Goal: Check status: Check status

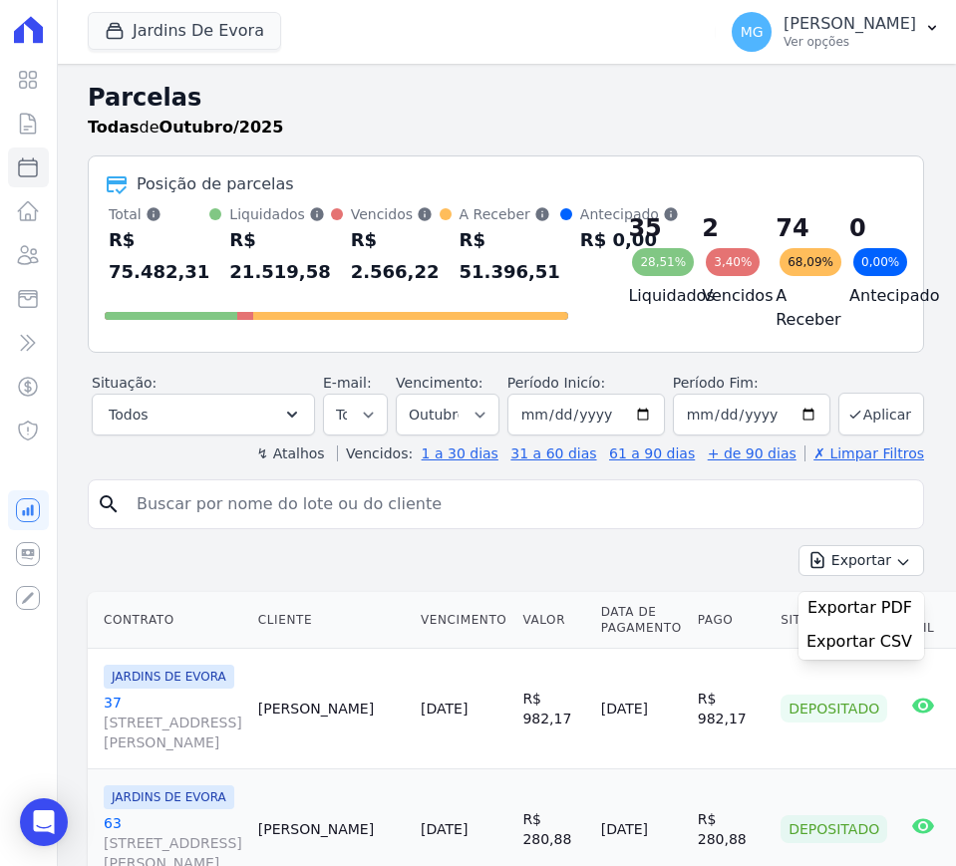
select select
drag, startPoint x: 513, startPoint y: 401, endPoint x: 473, endPoint y: 425, distance: 47.4
click at [477, 423] on div "Situação: Agendado Em Aberto Pago Processando Cancelado Vencido Transferindo De…" at bounding box center [508, 404] width 832 height 63
click at [471, 427] on select "Filtrar por período ──────── Todos os meses Agosto/2025 Setembro/2025 Outubro/2…" at bounding box center [448, 415] width 104 height 42
select select "09/2025"
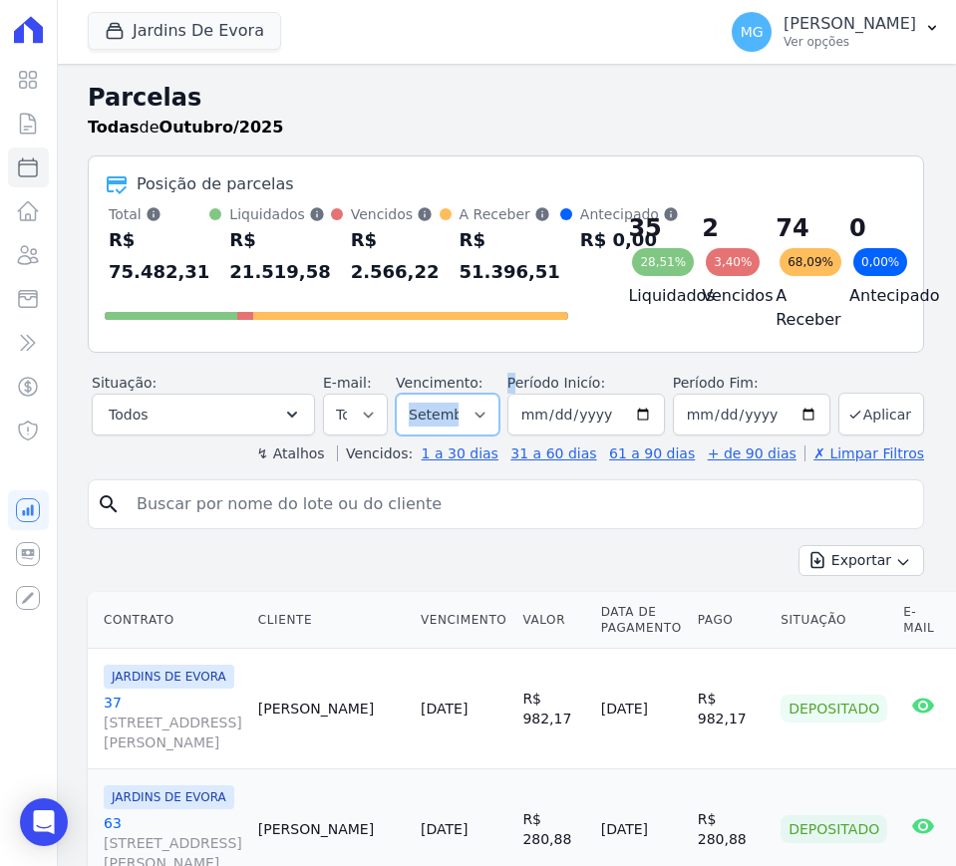
click at [397, 406] on select "Filtrar por período ──────── Todos os meses Agosto/2025 Setembro/2025 Outubro/2…" at bounding box center [448, 415] width 104 height 42
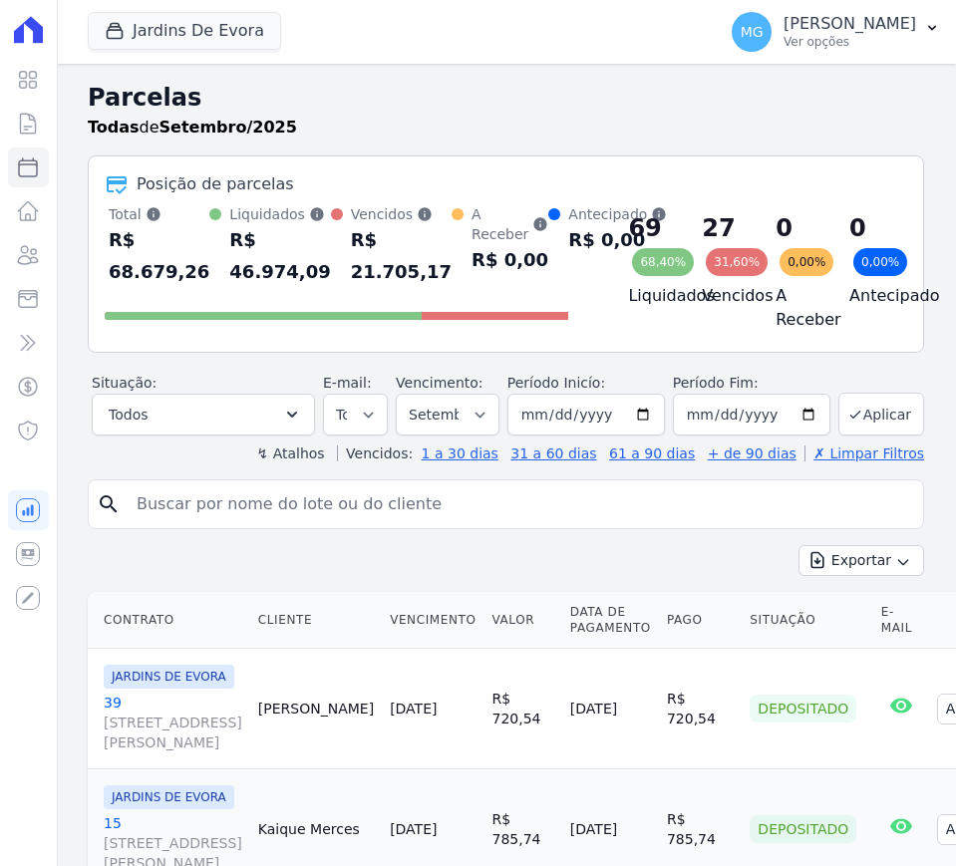
select select
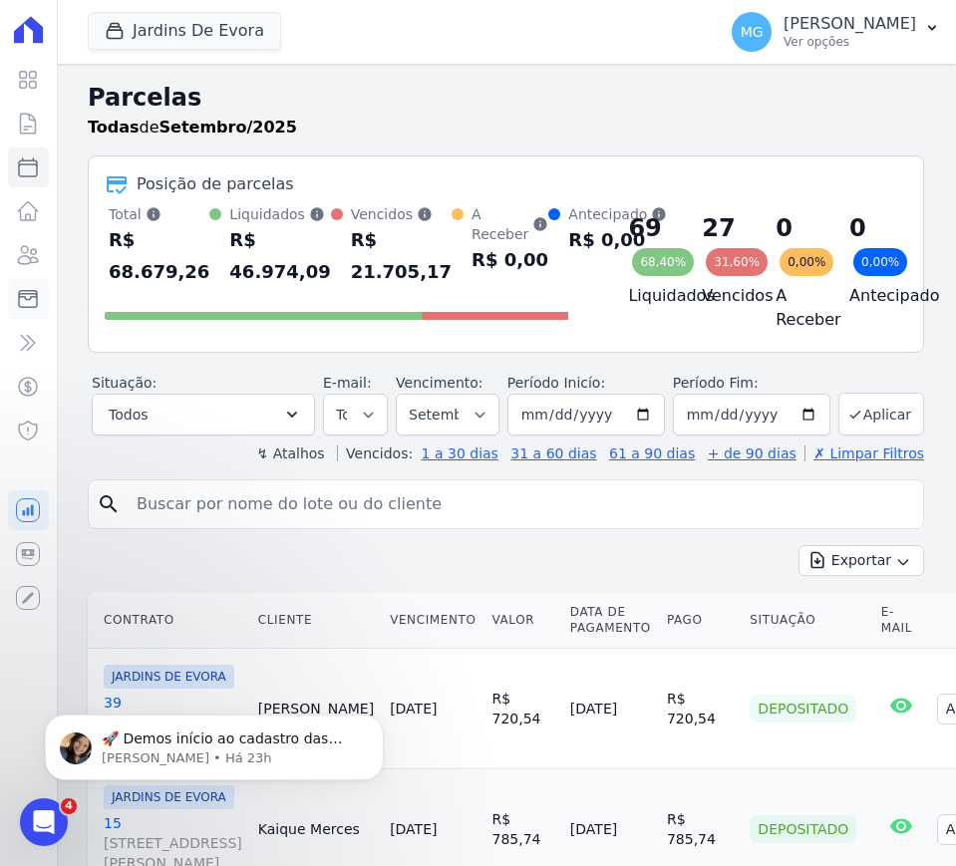
click at [32, 296] on icon at bounding box center [28, 299] width 18 height 17
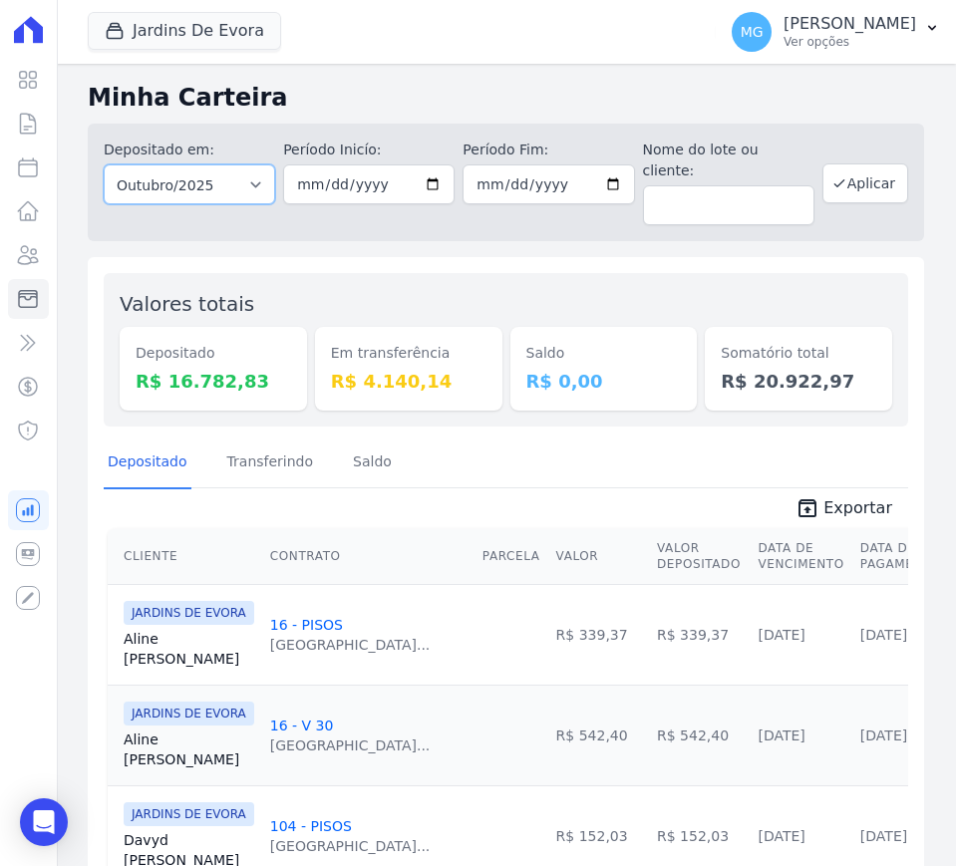
click at [229, 182] on select "Todos os meses Agosto/2025 Setembro/2025 Outubro/2025 Novembro/2025 Dezembro/20…" at bounding box center [189, 184] width 171 height 40
select select "09/2025"
click at [104, 164] on select "Todos os meses Agosto/2025 Setembro/2025 Outubro/2025 Novembro/2025 Dezembro/20…" at bounding box center [189, 184] width 171 height 40
click at [836, 181] on button "Aplicar" at bounding box center [865, 183] width 86 height 40
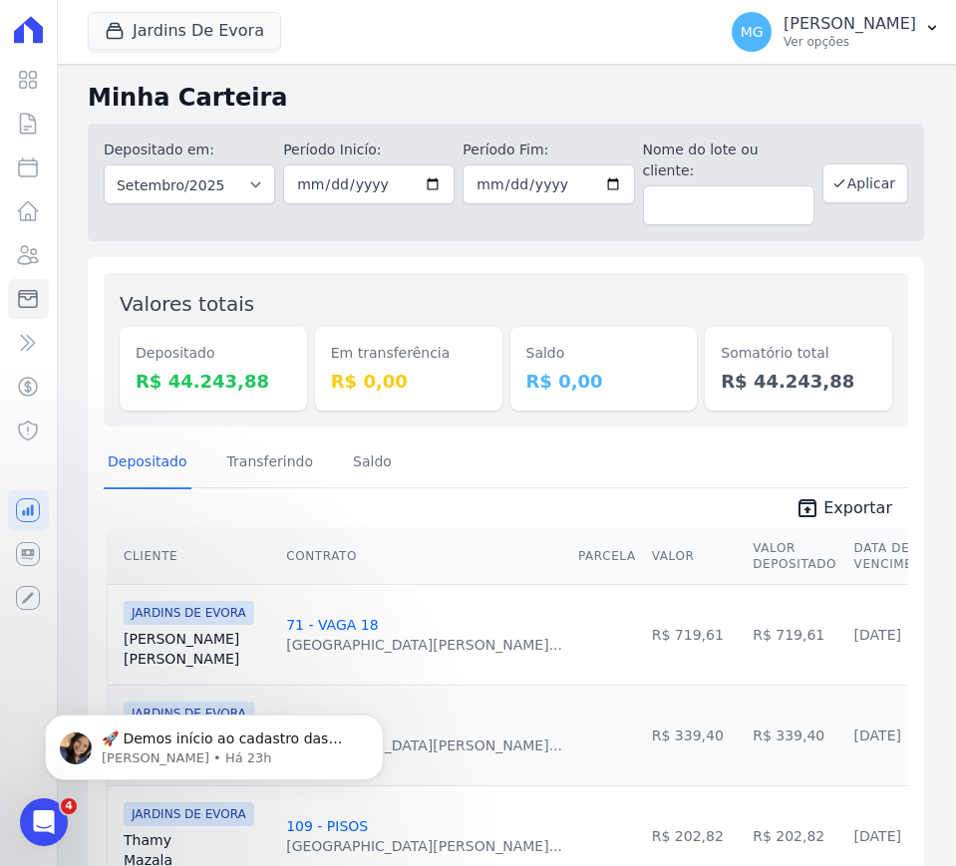
click at [190, 368] on dd "R$ 44.243,88" at bounding box center [214, 381] width 156 height 27
click at [191, 368] on dd "R$ 44.243,88" at bounding box center [214, 381] width 156 height 27
click at [194, 368] on dd "R$ 44.243,88" at bounding box center [214, 381] width 156 height 27
copy dd "44.243,88"
drag, startPoint x: 175, startPoint y: 34, endPoint x: 189, endPoint y: 41, distance: 15.6
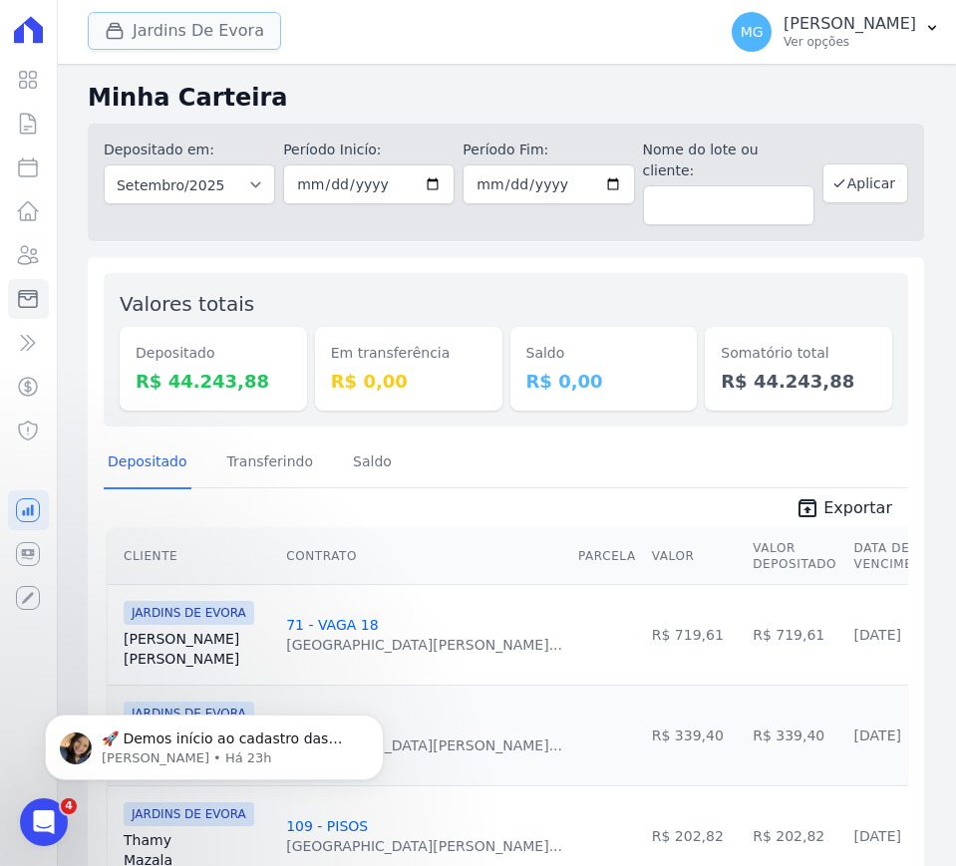
click at [175, 34] on button "Jardins De Evora" at bounding box center [184, 31] width 193 height 38
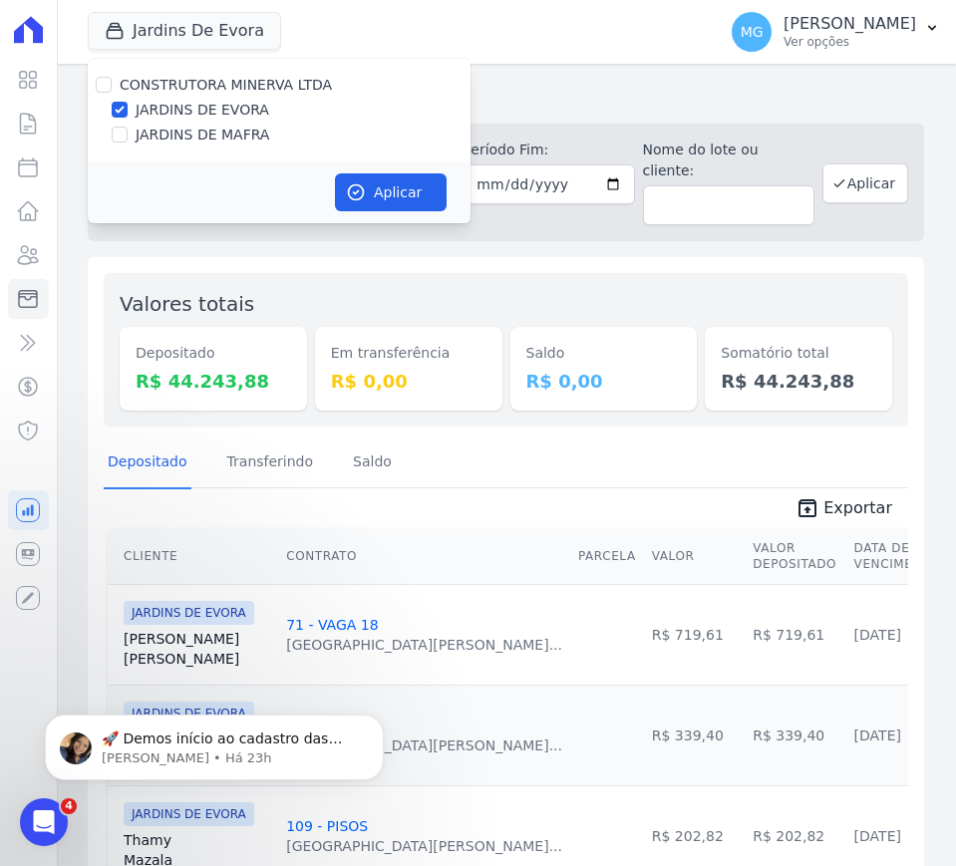
drag, startPoint x: 213, startPoint y: 131, endPoint x: 177, endPoint y: 94, distance: 51.5
click at [210, 131] on label "JARDINS DE MAFRA" at bounding box center [203, 135] width 134 height 21
drag, startPoint x: 119, startPoint y: 105, endPoint x: 122, endPoint y: 131, distance: 26.1
click at [117, 105] on input "JARDINS DE EVORA" at bounding box center [120, 110] width 16 height 16
checkbox input "false"
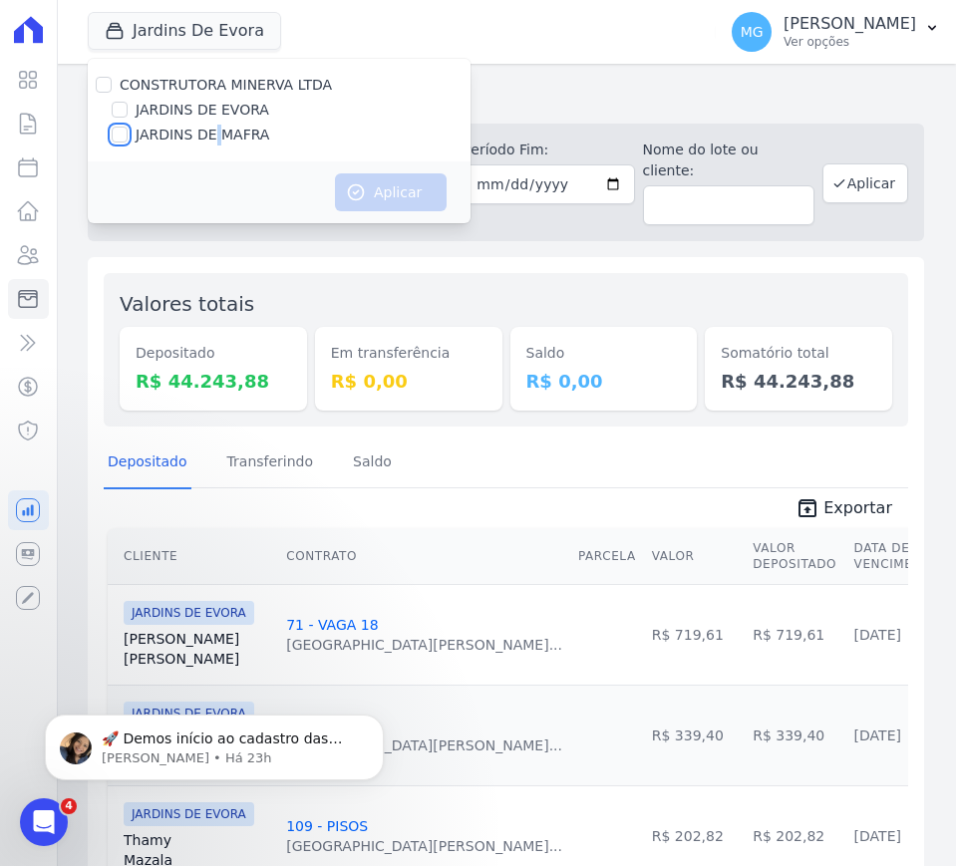
click at [124, 136] on input "JARDINS DE MAFRA" at bounding box center [120, 135] width 16 height 16
checkbox input "true"
click at [358, 210] on button "Aplicar" at bounding box center [391, 192] width 112 height 38
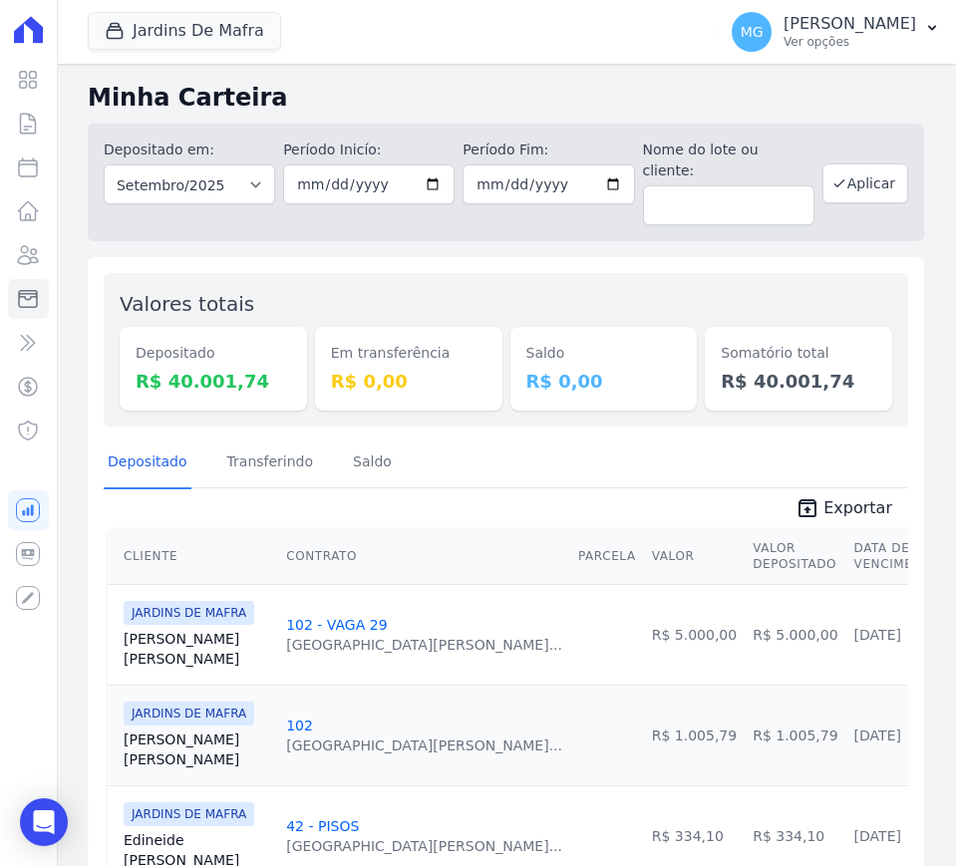
click at [209, 368] on dd "R$ 40.001,74" at bounding box center [214, 381] width 156 height 27
copy dd "40.001,74"
